Goal: Check status: Check status

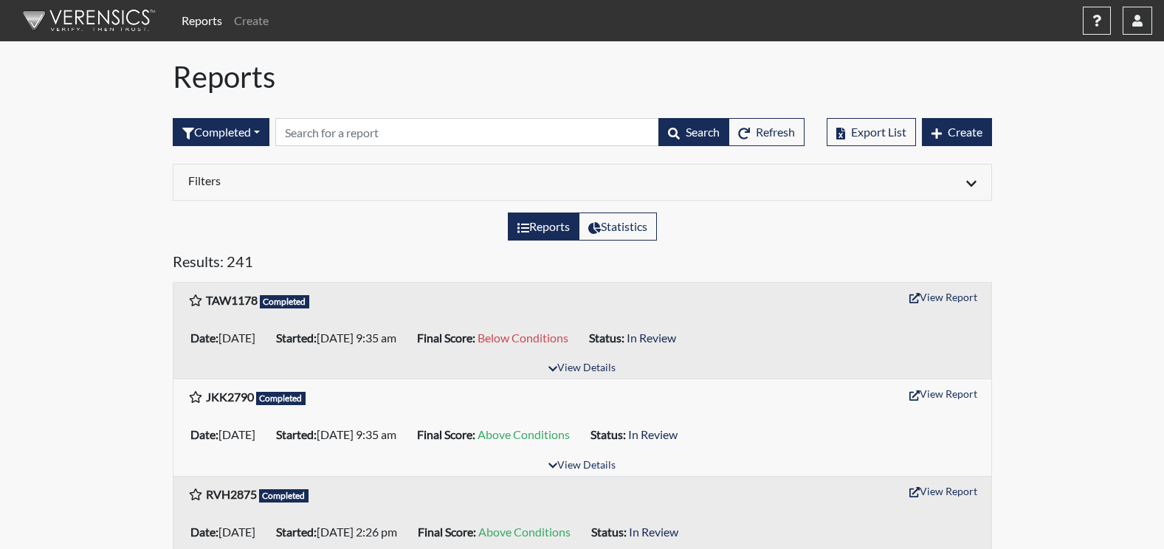
scroll to position [74, 0]
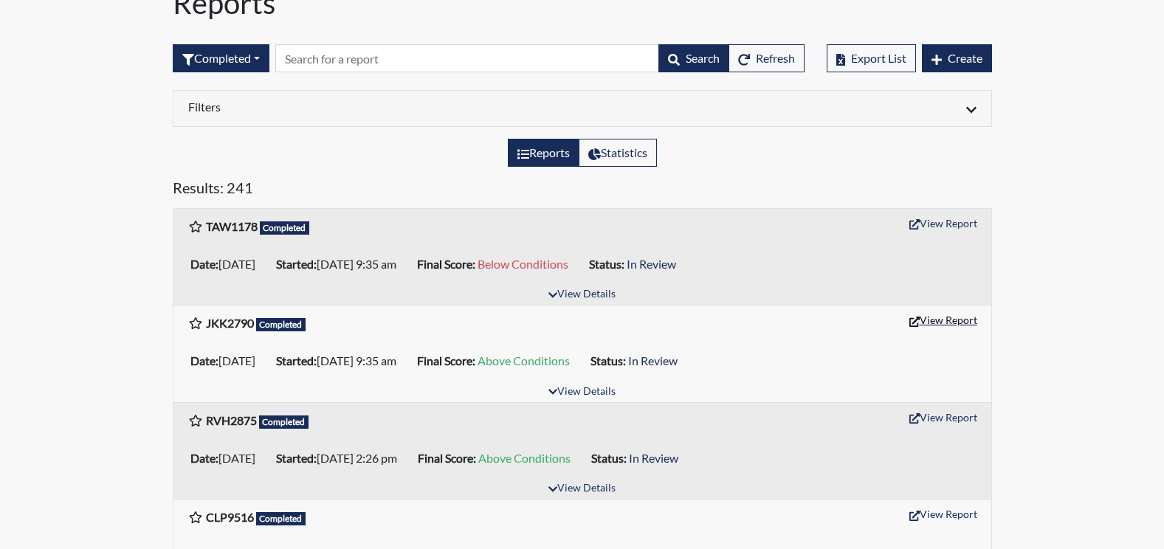
click at [953, 328] on button "View Report" at bounding box center [943, 320] width 81 height 23
click at [947, 227] on button "View Report" at bounding box center [943, 223] width 81 height 23
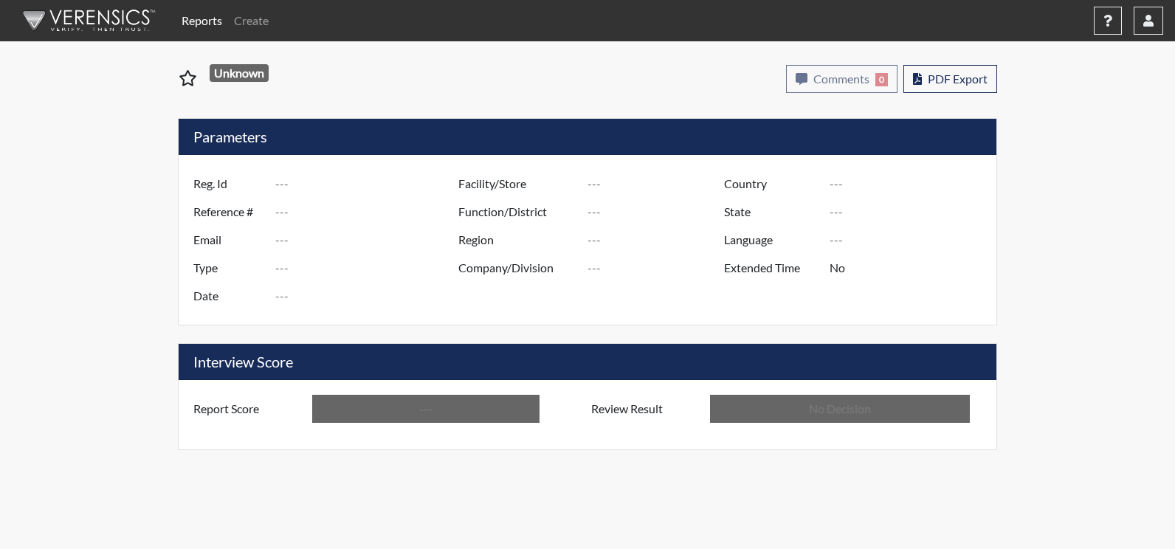
type input "JKK2790"
type input "51637"
type input "---"
type input "Corrections Pre-Employment"
type input "[DATE]"
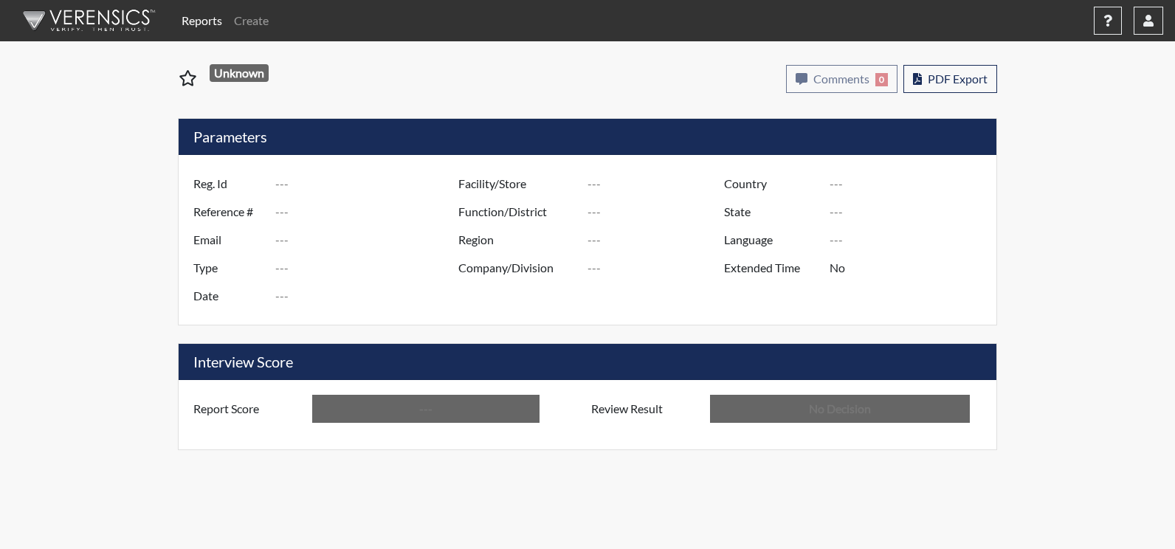
type input "Augusta SMP"
type input "[GEOGRAPHIC_DATA]"
type input "[US_STATE]"
type input "English"
type input "Above Conditions"
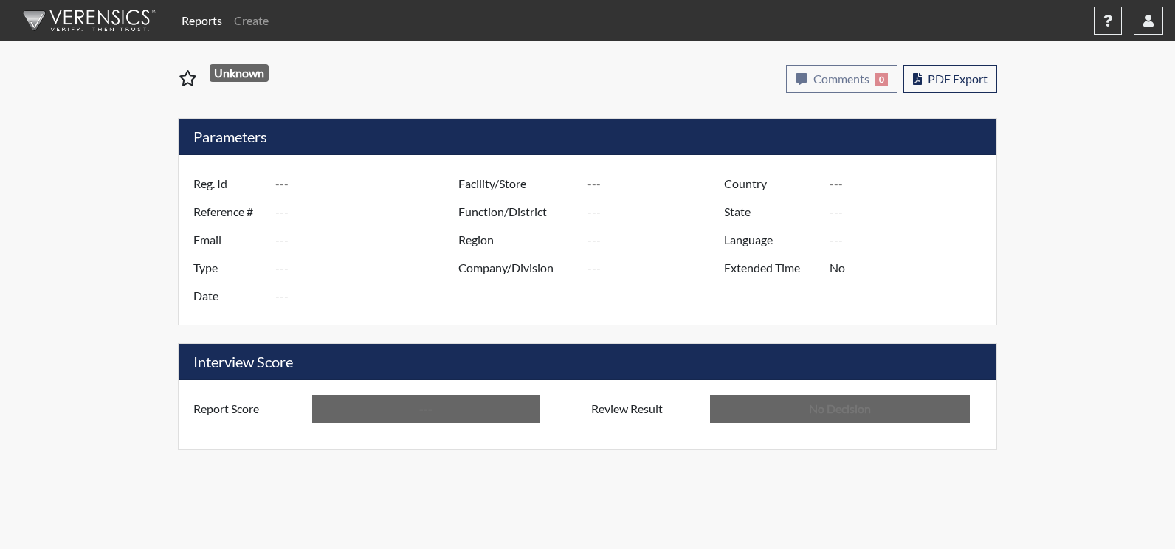
type input "In Review"
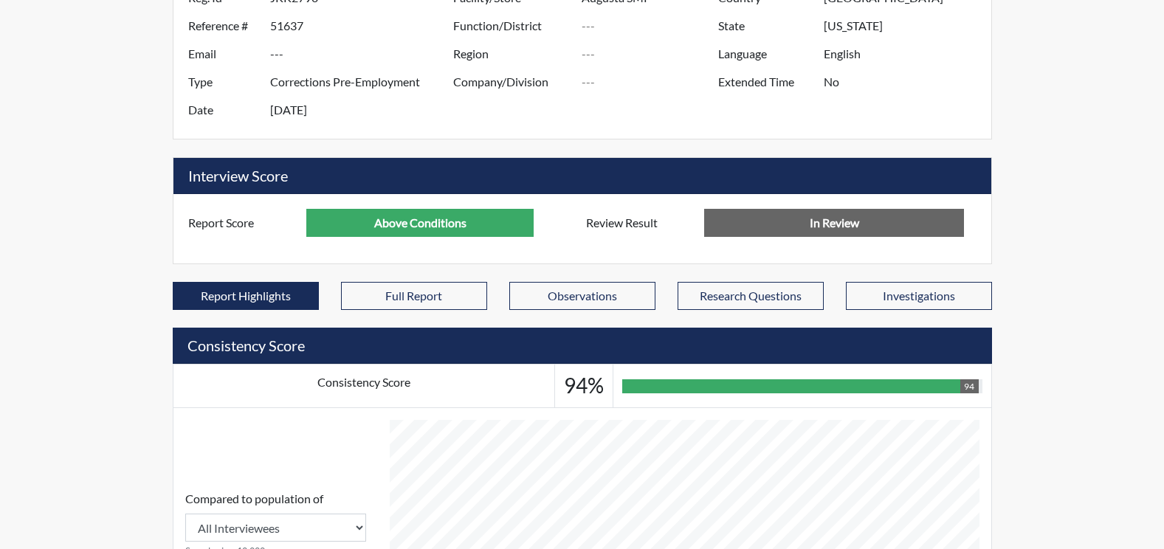
scroll to position [245, 613]
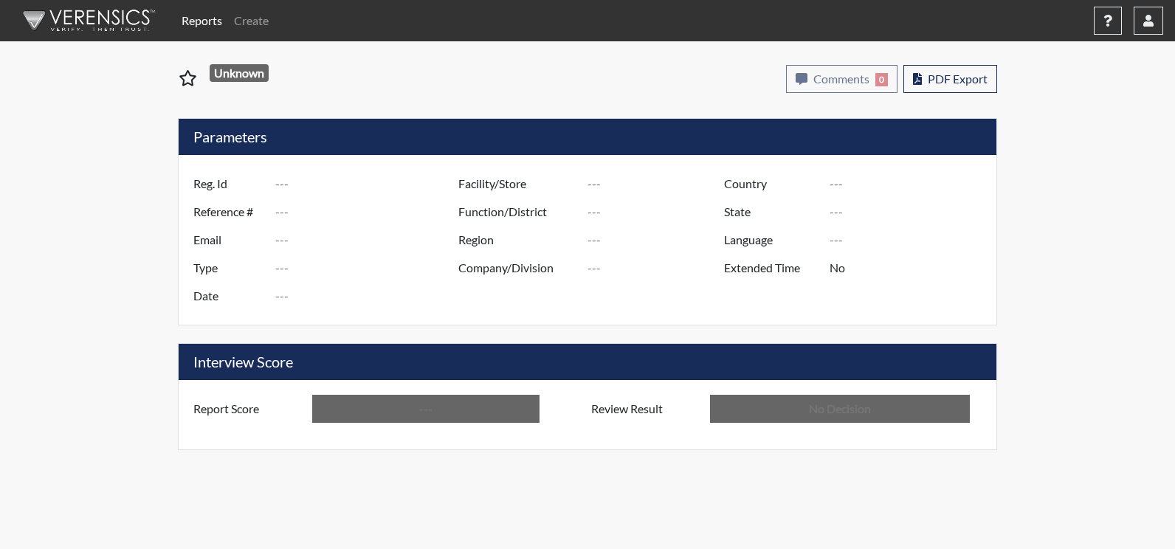
type input "TAW1178"
type input "51636"
type input "---"
type input "Corrections Pre-Employment"
type input "[DATE]"
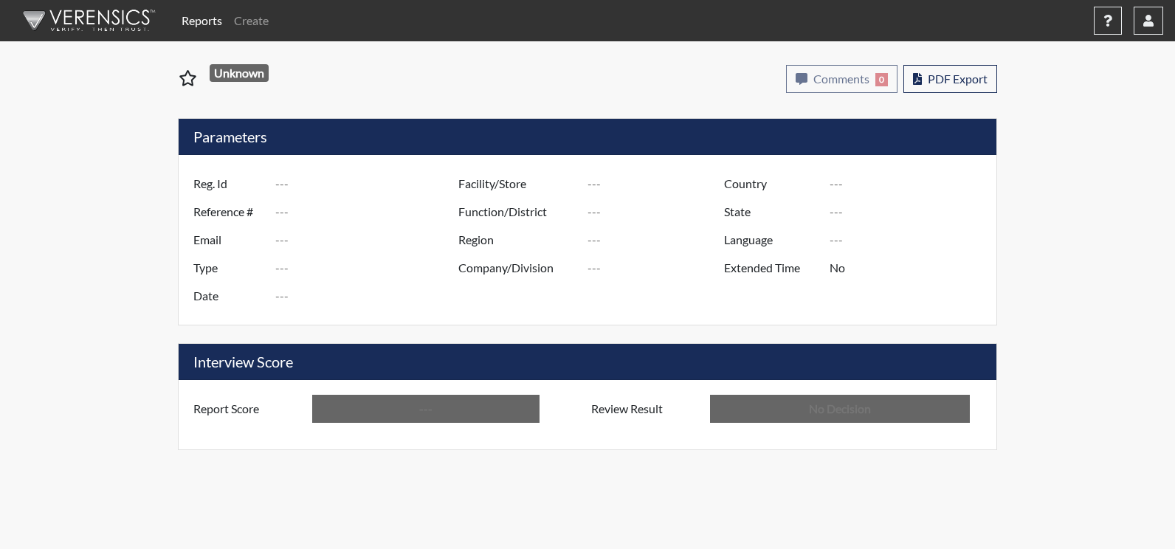
type input "Augusta SMP"
type input "[GEOGRAPHIC_DATA]"
type input "[US_STATE]"
type input "English"
type input "Below Conditions"
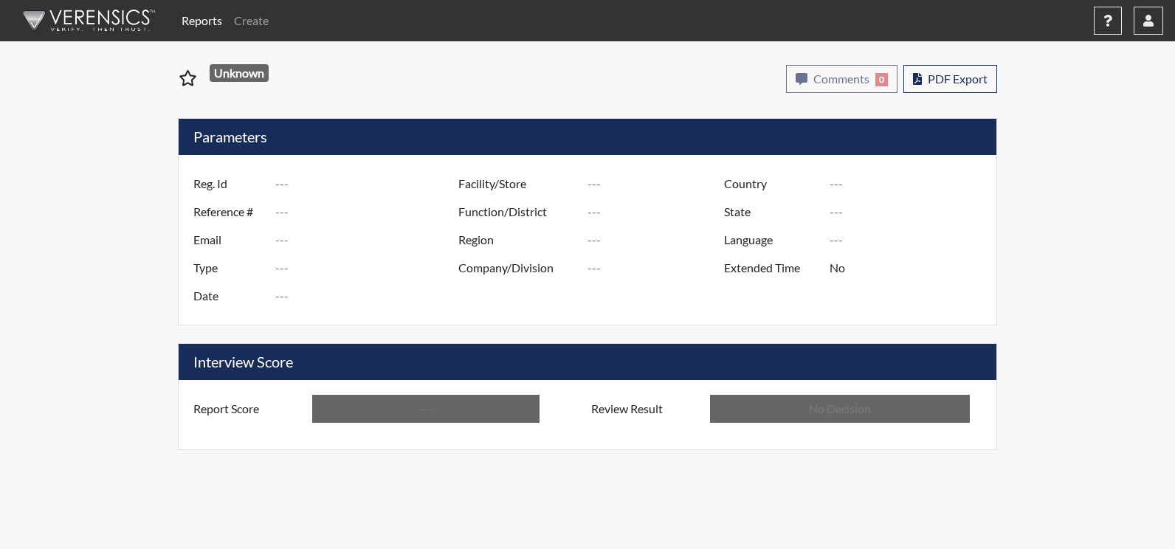
type input "In Review"
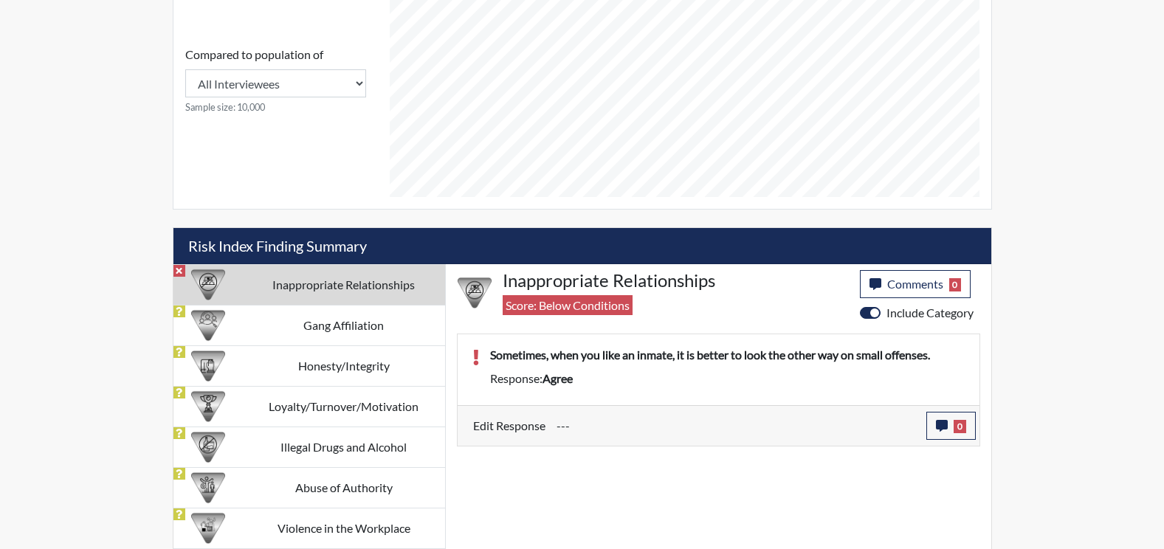
scroll to position [667, 0]
